Goal: Task Accomplishment & Management: Use online tool/utility

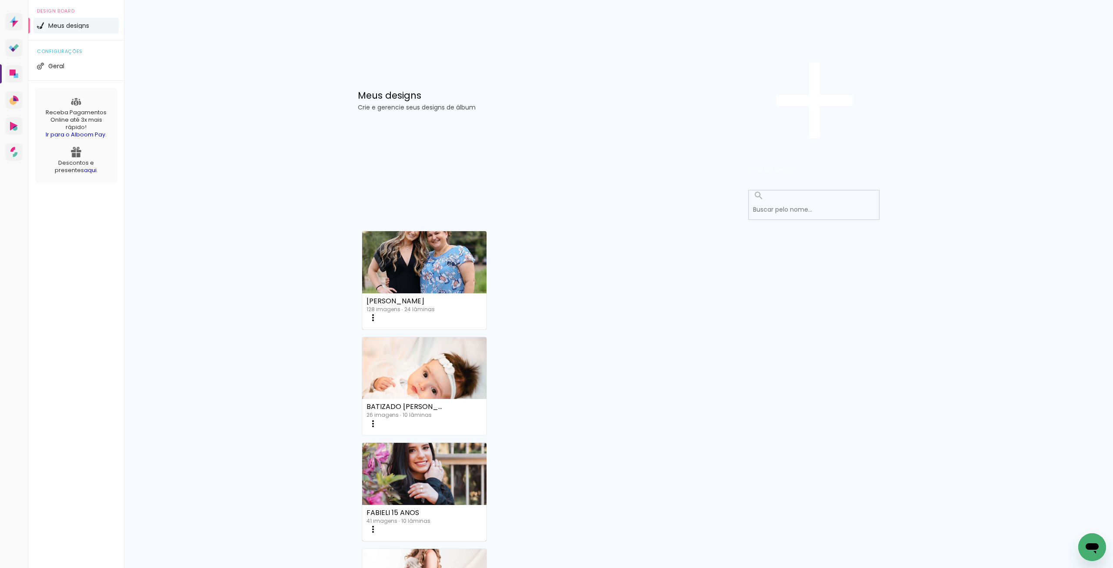
drag, startPoint x: 533, startPoint y: 158, endPoint x: 528, endPoint y: 160, distance: 5.1
click at [487, 340] on link "Criado em [DATE]" at bounding box center [424, 364] width 125 height 49
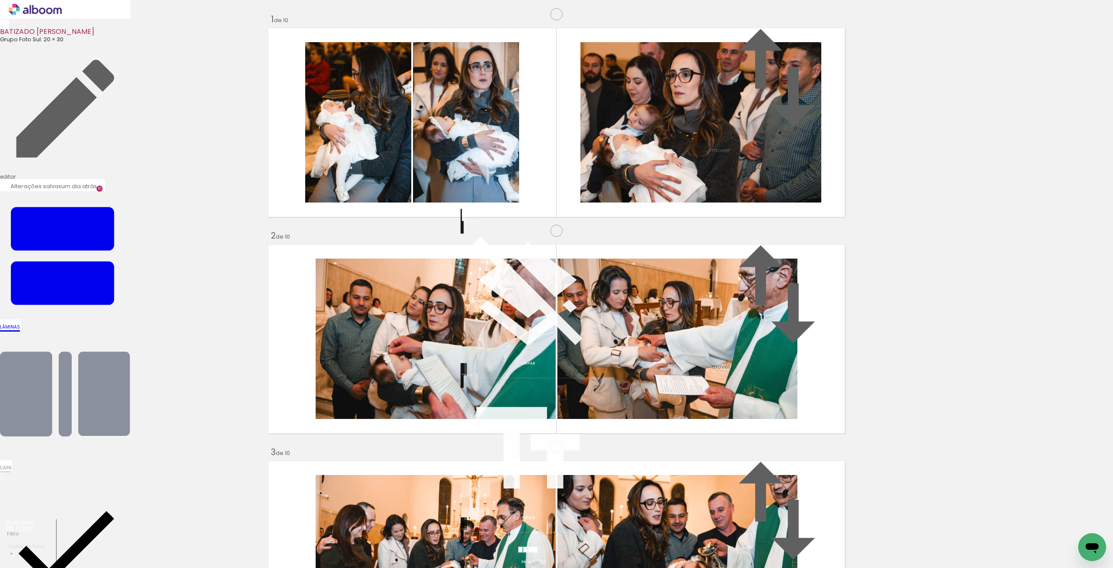
click at [130, 40] on div "BATIZADO ISABELLA Grupo Foto Sul: 20 × 30 editar um dia atrás. Lâminas 10 Capa …" at bounding box center [65, 391] width 130 height 782
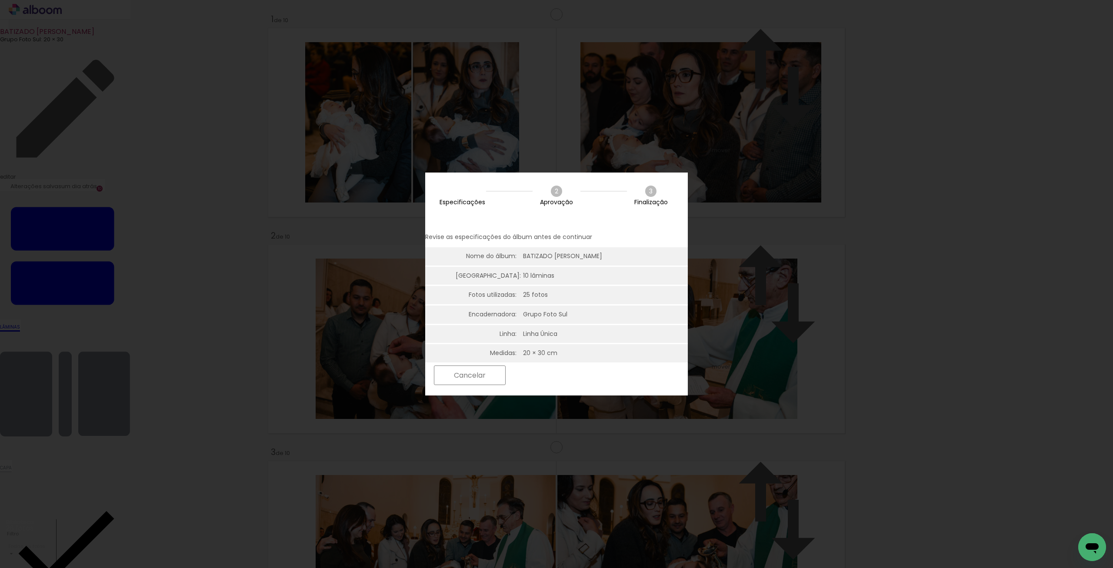
click at [660, 386] on div "Cancelar Próximo" at bounding box center [556, 381] width 263 height 37
click at [577, 379] on paper-button "Próximo" at bounding box center [543, 375] width 67 height 19
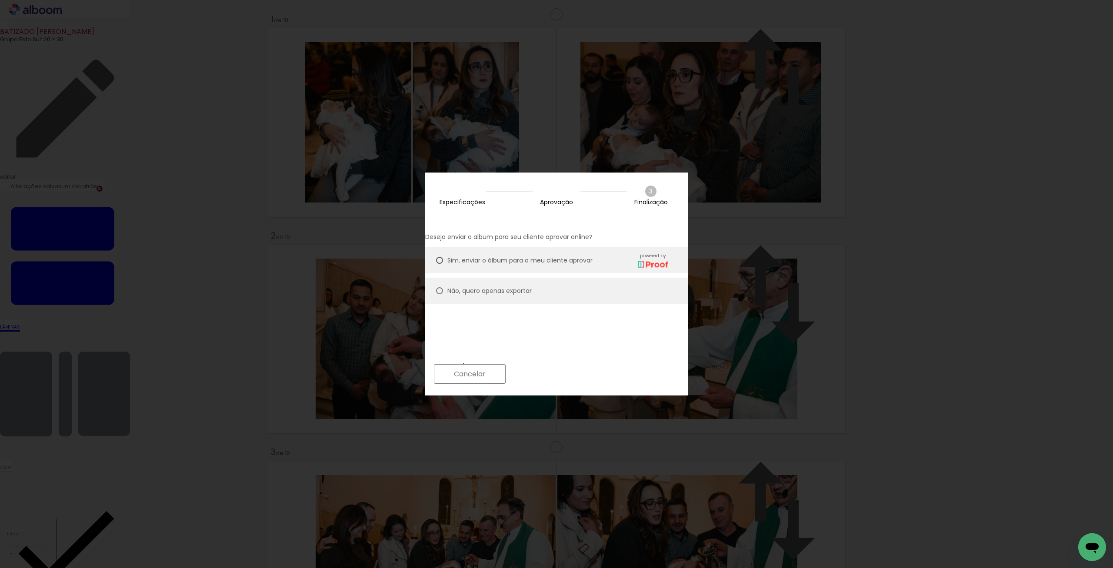
click at [577, 369] on paper-button "Próximo" at bounding box center [543, 374] width 67 height 19
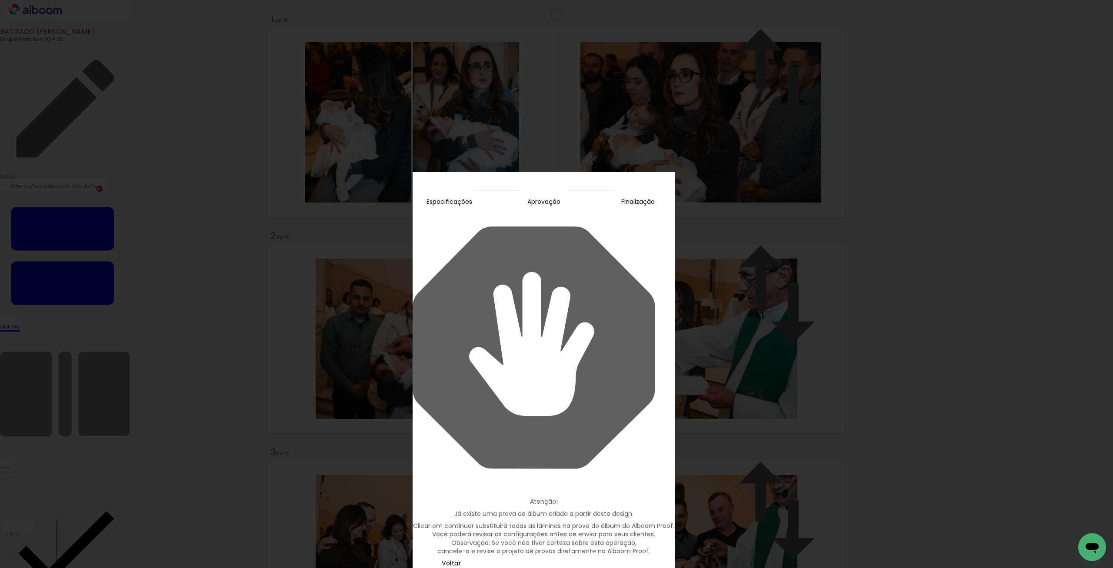
click at [494, 562] on paper-button "Continuar" at bounding box center [457, 571] width 73 height 19
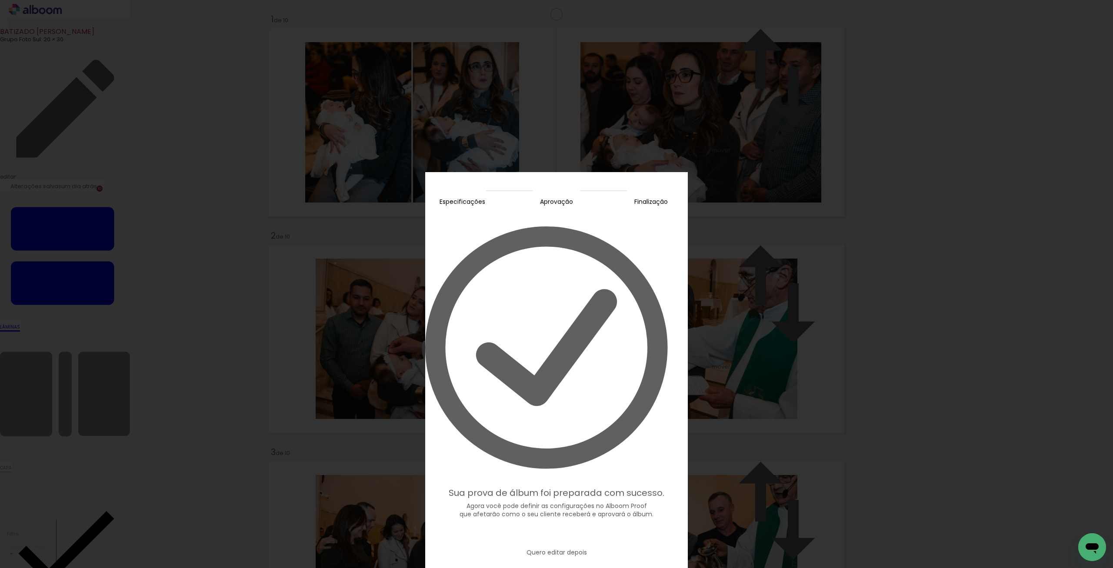
click at [0, 0] on slot "Editar prova" at bounding box center [0, 0] width 0 height 0
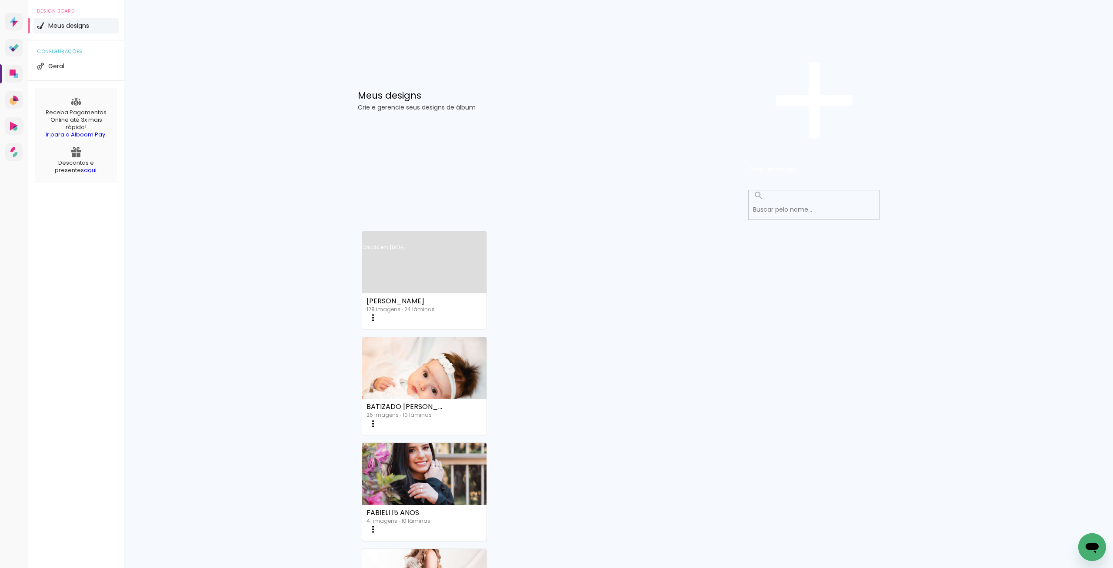
click at [388, 245] on div "Criado em [DATE]" at bounding box center [424, 247] width 125 height 5
